Goal: Transaction & Acquisition: Purchase product/service

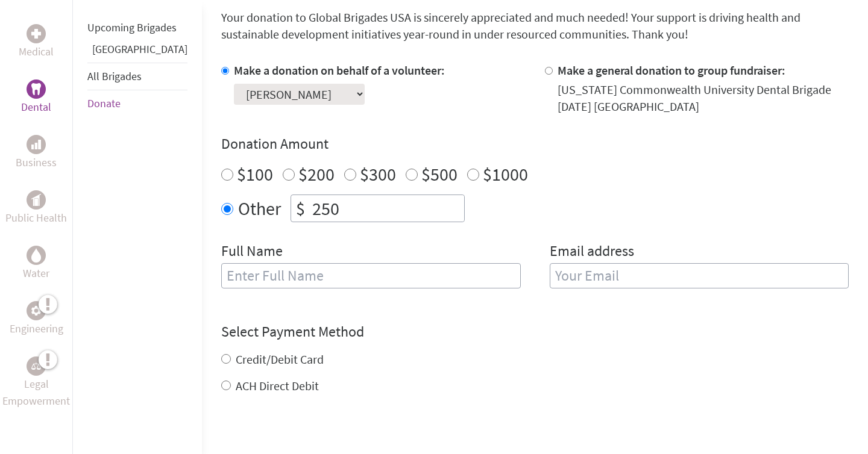
scroll to position [429, 0]
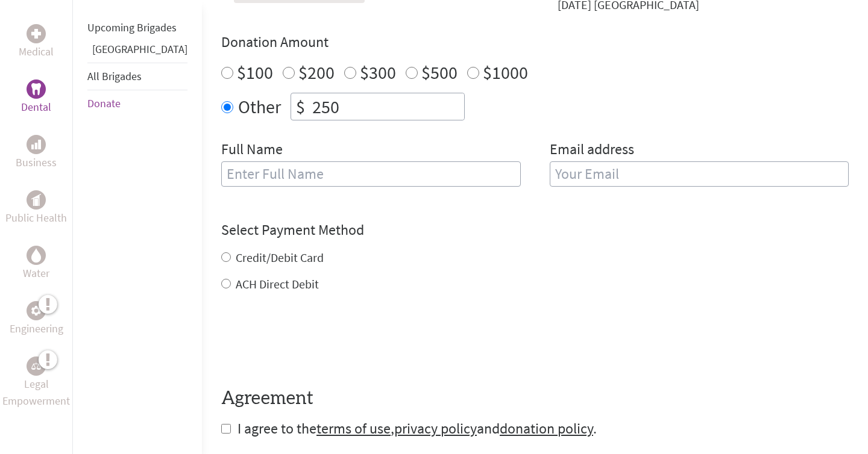
click at [299, 160] on div "Full Name" at bounding box center [371, 170] width 300 height 61
click at [299, 174] on input "text" at bounding box center [371, 174] width 300 height 25
click at [242, 250] on div "Credit/Debit Card" at bounding box center [534, 258] width 627 height 17
click at [236, 257] on label "Credit/Debit Card" at bounding box center [280, 257] width 88 height 15
click at [231, 257] on input "Credit/Debit Card" at bounding box center [226, 258] width 10 height 10
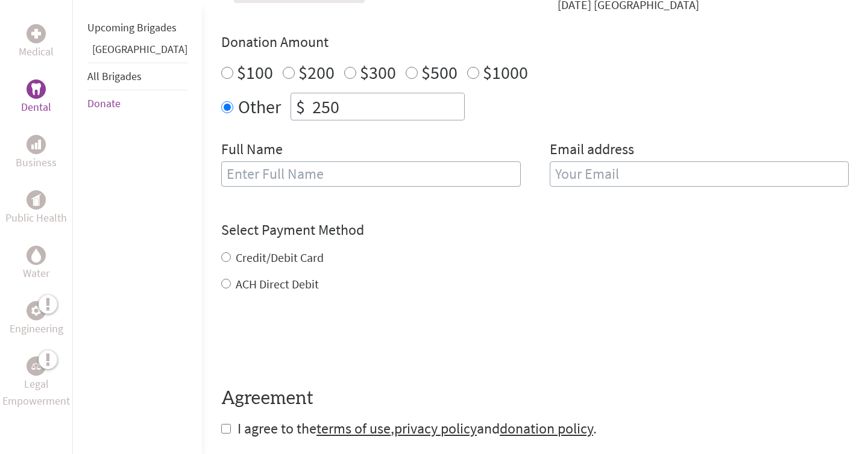
radio input "true"
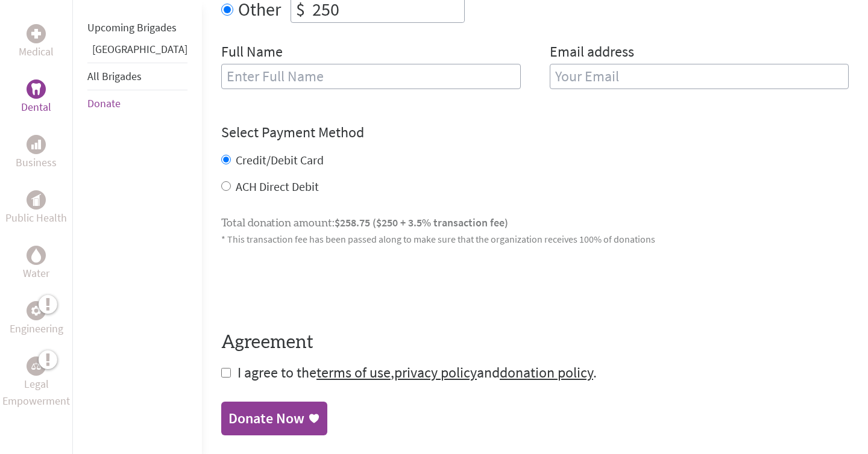
scroll to position [583, 0]
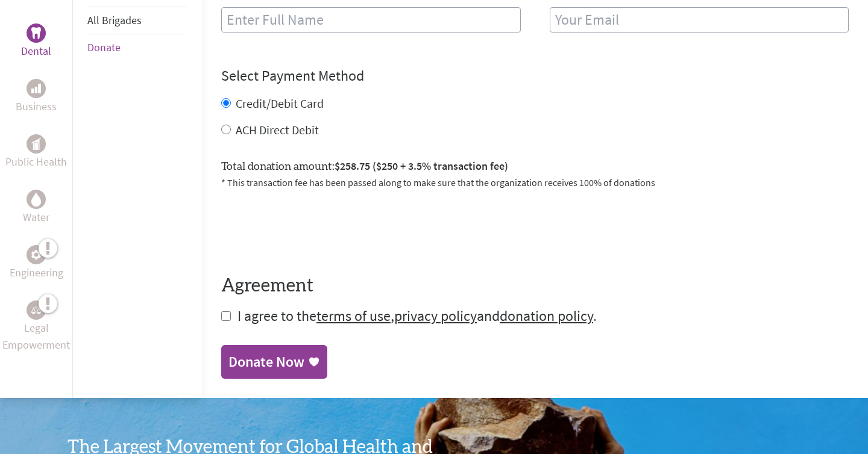
click at [334, 165] on span "$258.75 ($250 + 3.5% transaction fee)" at bounding box center [421, 166] width 174 height 14
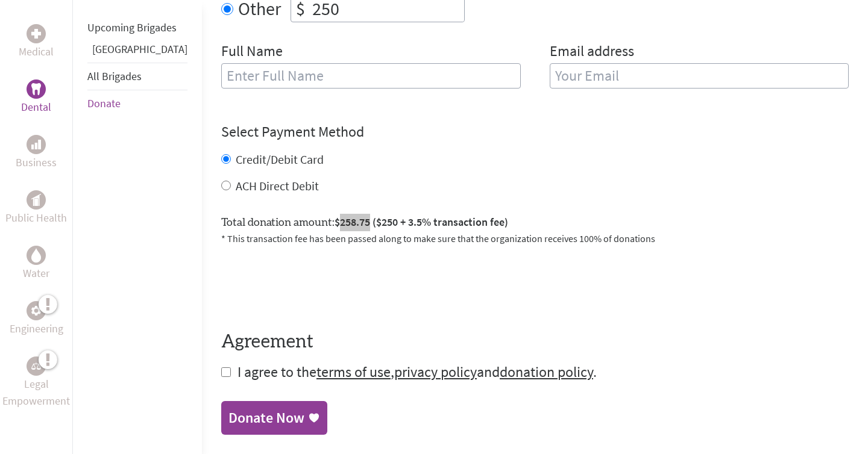
scroll to position [644, 0]
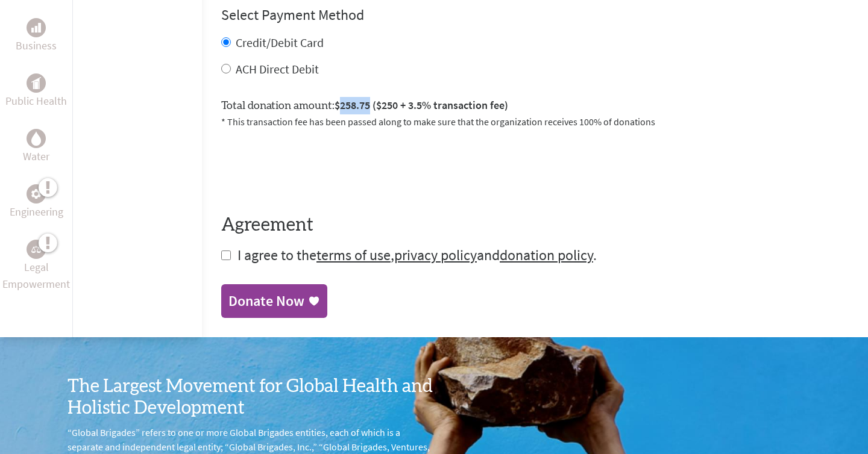
click at [221, 257] on input "checkbox" at bounding box center [226, 256] width 10 height 10
checkbox input "true"
click at [228, 295] on div "Donate Now" at bounding box center [266, 302] width 76 height 19
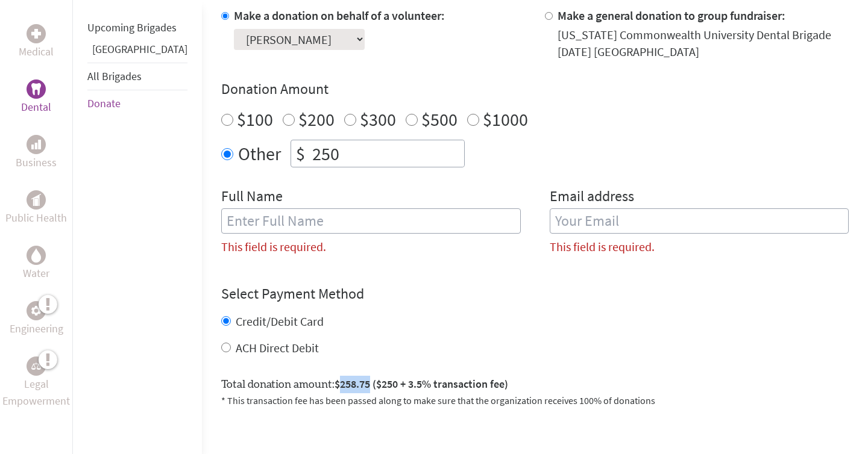
scroll to position [389, 0]
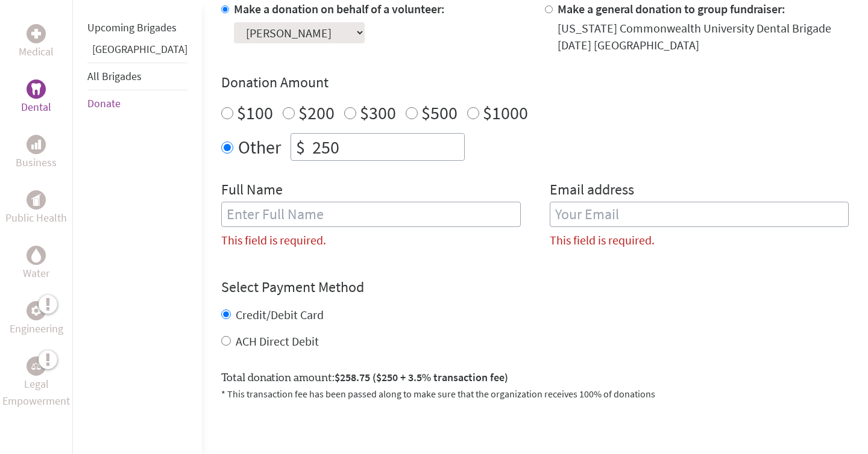
click at [324, 214] on input "text" at bounding box center [371, 214] width 300 height 25
type input "[PERSON_NAME]"
click at [597, 216] on input "email" at bounding box center [700, 214] width 300 height 25
type input "2"
type input "[EMAIL_ADDRESS][PERSON_NAME][PERSON_NAME][DOMAIN_NAME]"
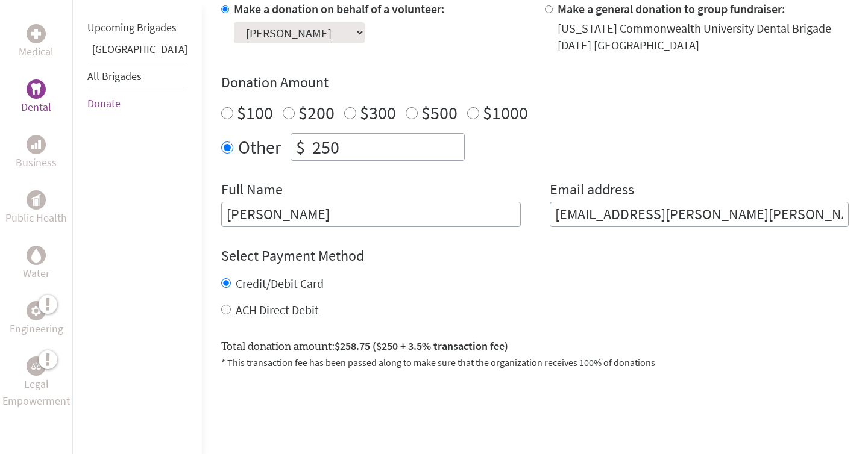
click at [625, 284] on div "Credit/Debit Card" at bounding box center [534, 283] width 627 height 17
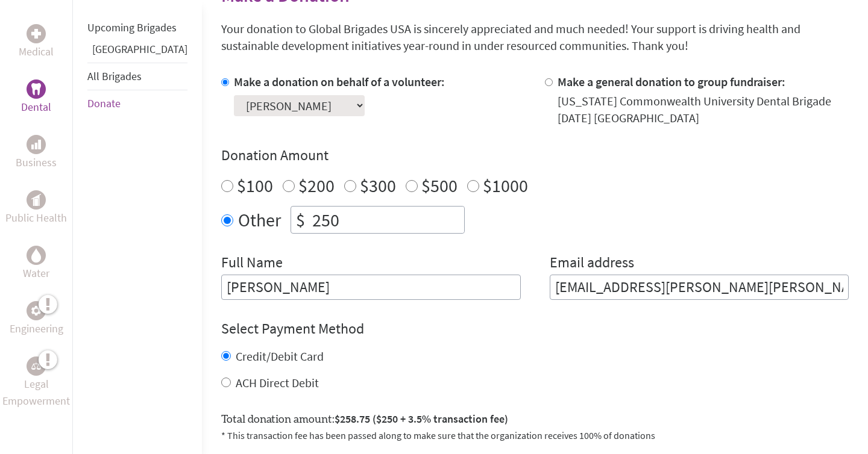
scroll to position [313, 0]
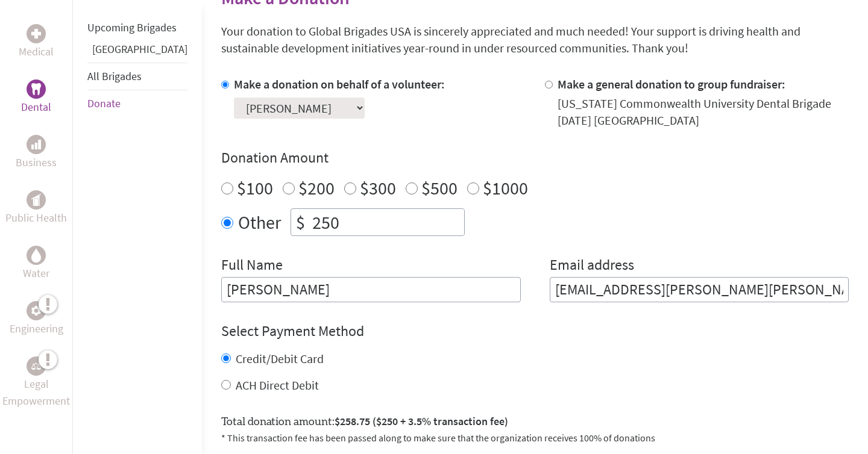
click at [325, 118] on select "Select a volunteer... [PERSON_NAME] [PERSON_NAME] [PERSON_NAME] [PERSON_NAME] […" at bounding box center [299, 108] width 131 height 21
click at [234, 98] on select "Select a volunteer... [PERSON_NAME] [PERSON_NAME] [PERSON_NAME] [PERSON_NAME] […" at bounding box center [299, 108] width 131 height 21
click at [415, 113] on div "Make a donation on behalf of a volunteer: Select a volunteer... [PERSON_NAME] […" at bounding box center [373, 102] width 304 height 53
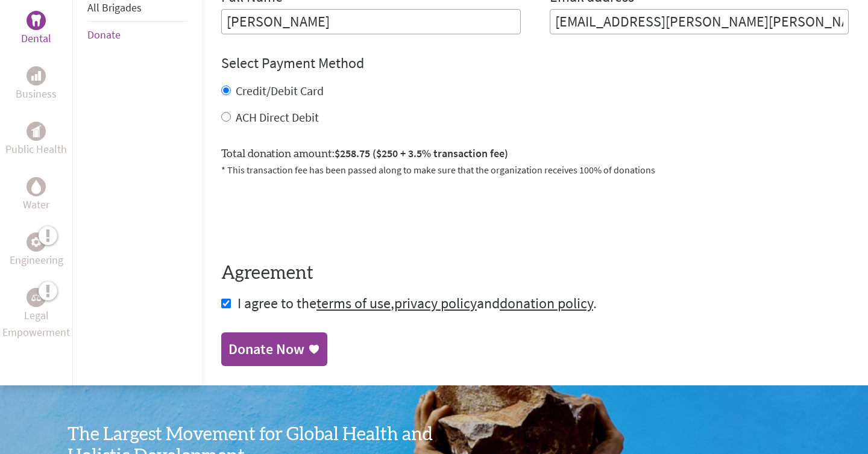
scroll to position [594, 0]
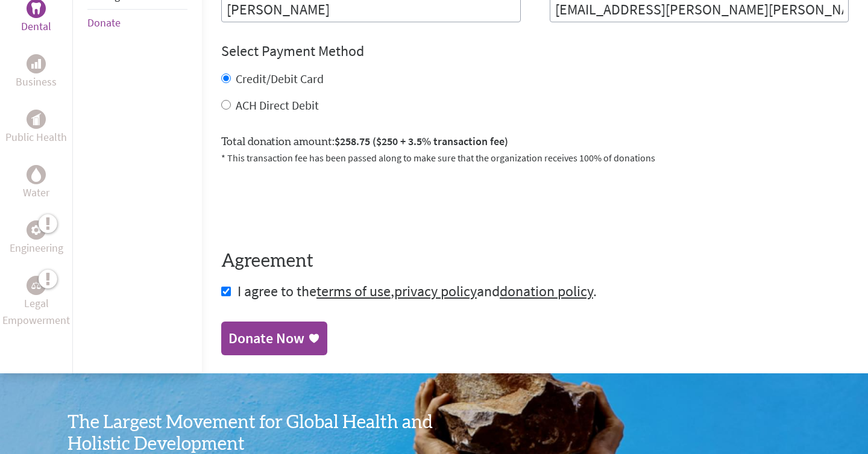
click at [266, 344] on div "Donate Now" at bounding box center [266, 338] width 76 height 19
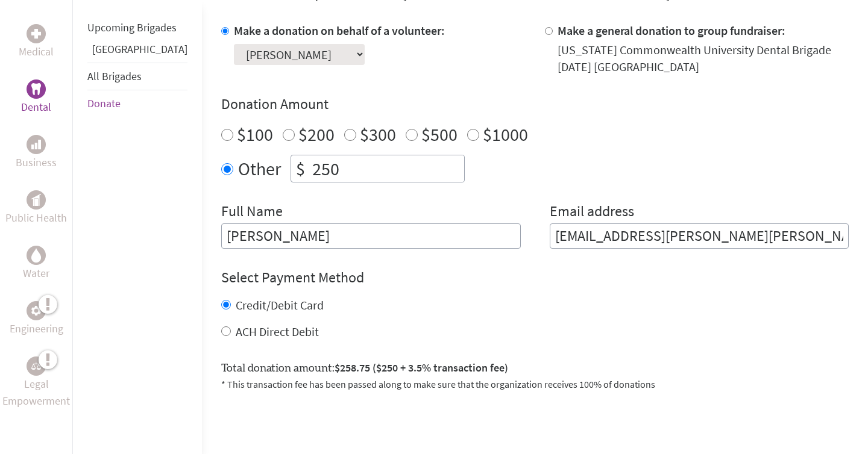
scroll to position [397, 0]
